Goal: Information Seeking & Learning: Learn about a topic

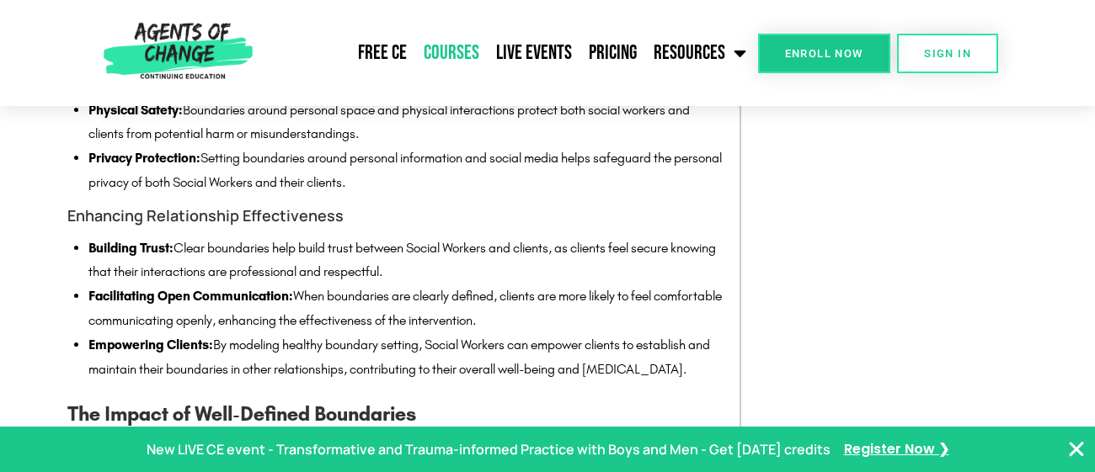
click at [467, 50] on link "Courses" at bounding box center [451, 53] width 72 height 42
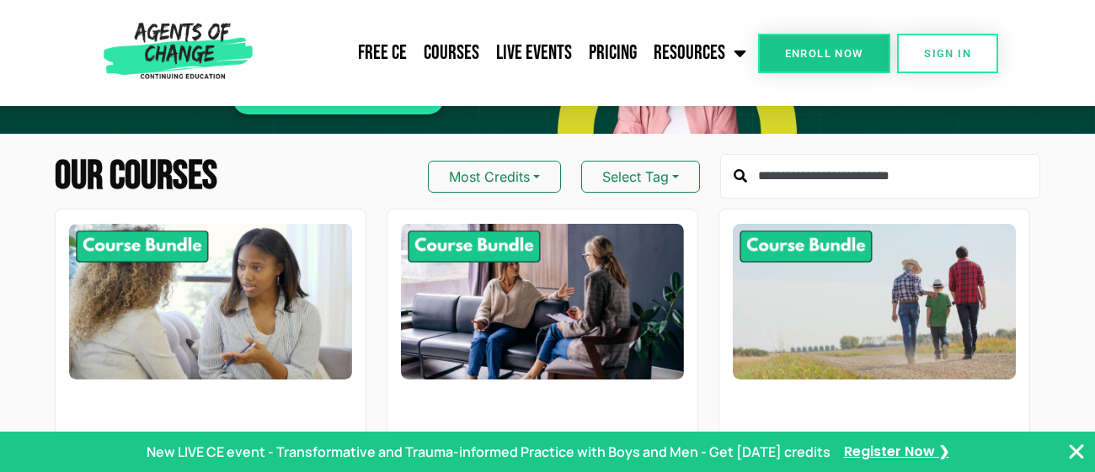
scroll to position [133, 0]
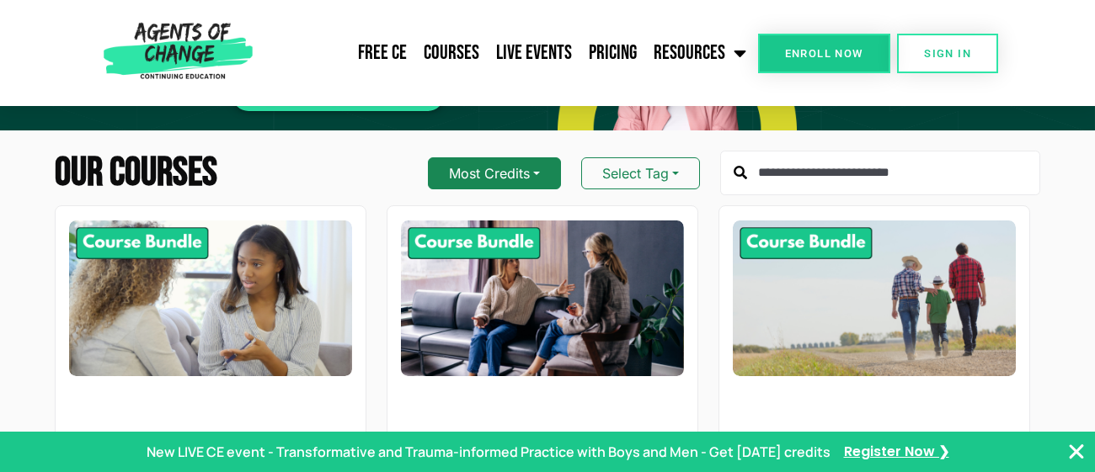
click at [531, 180] on button "Most Credits" at bounding box center [494, 173] width 133 height 32
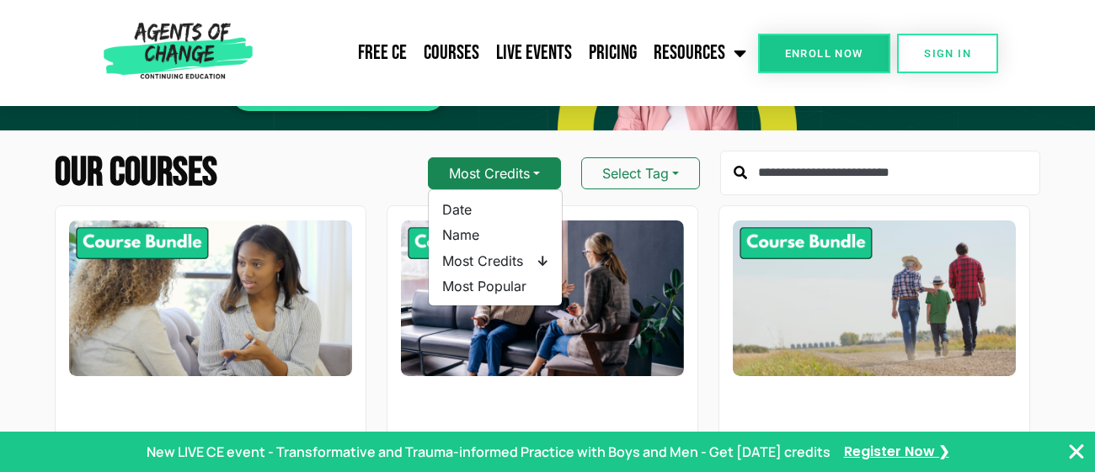
click at [533, 180] on button "Most Credits" at bounding box center [494, 173] width 133 height 32
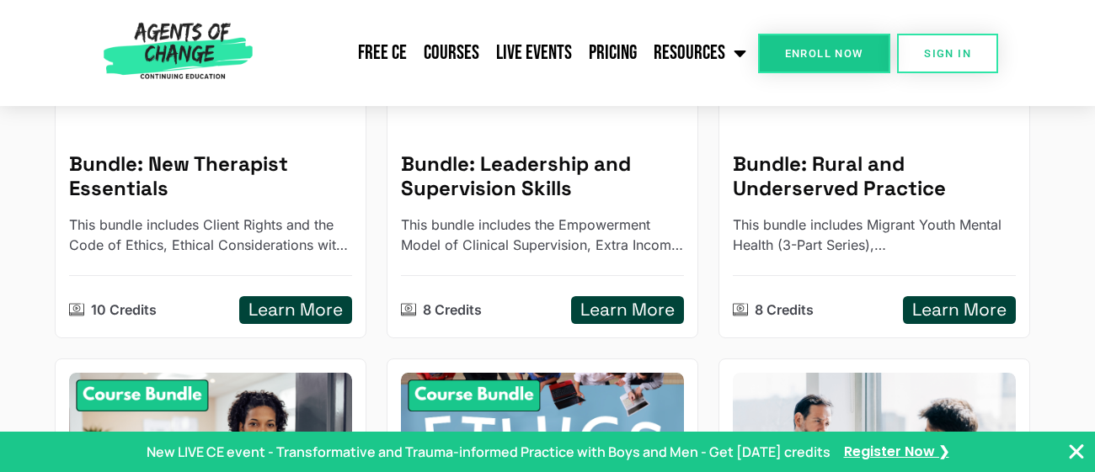
scroll to position [0, 0]
